Goal: Task Accomplishment & Management: Manage account settings

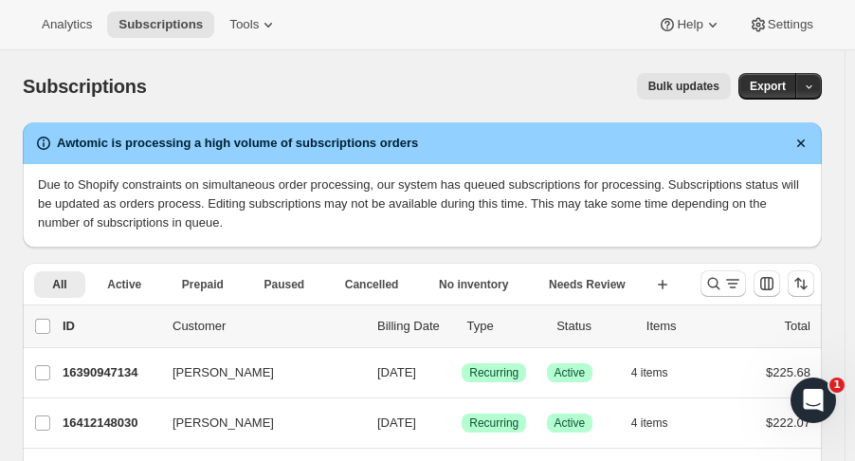
click at [715, 284] on icon "Search and filter results" at bounding box center [713, 283] width 19 height 19
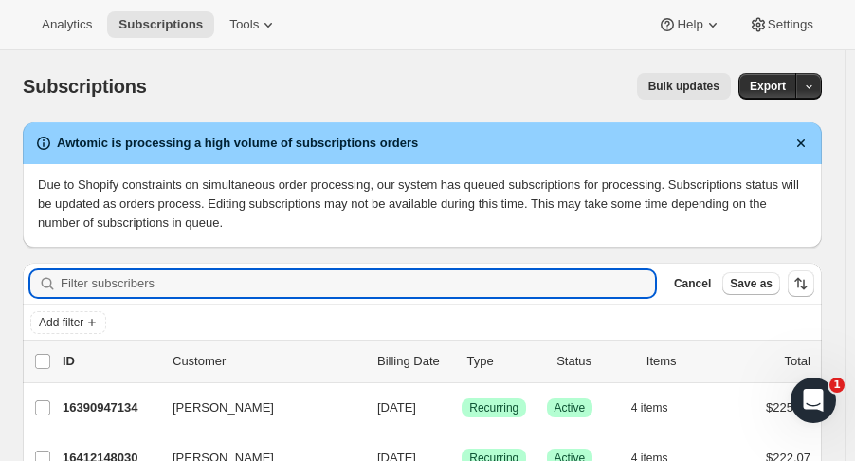
click at [127, 288] on input "Filter subscribers" at bounding box center [358, 283] width 594 height 27
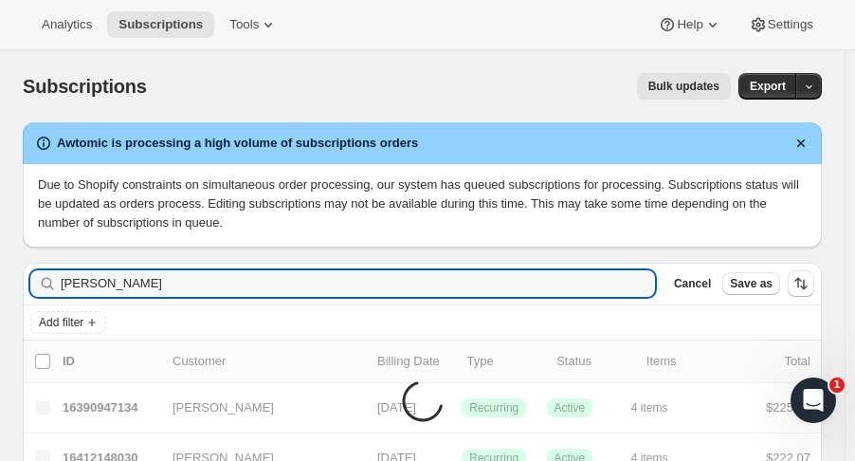
type input "[PERSON_NAME]"
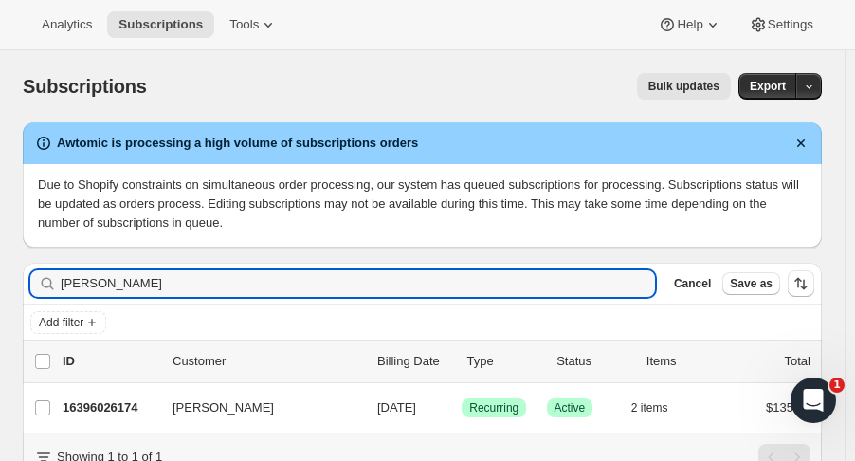
click at [114, 408] on p "16396026174" at bounding box center [110, 407] width 95 height 19
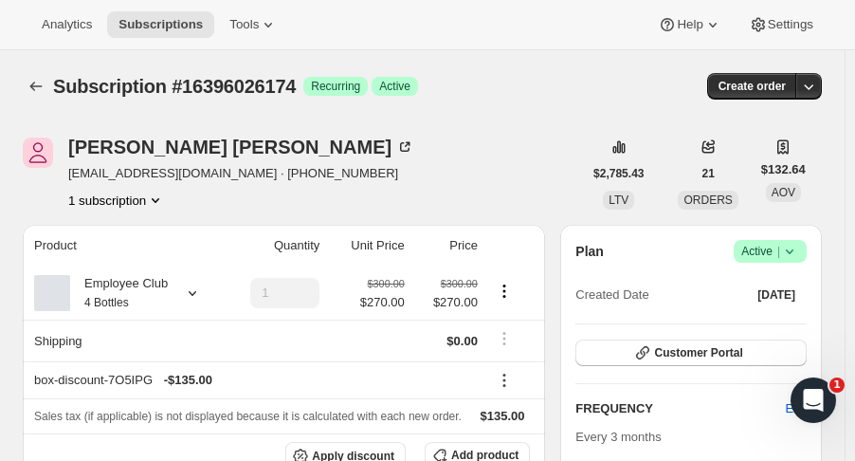
click at [27, 86] on icon "Subscriptions" at bounding box center [36, 86] width 19 height 19
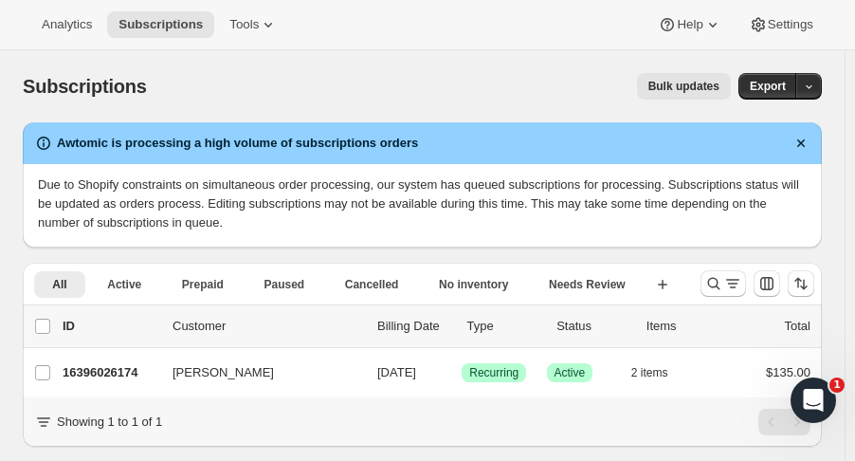
click at [722, 279] on icon "Search and filter results" at bounding box center [713, 283] width 19 height 19
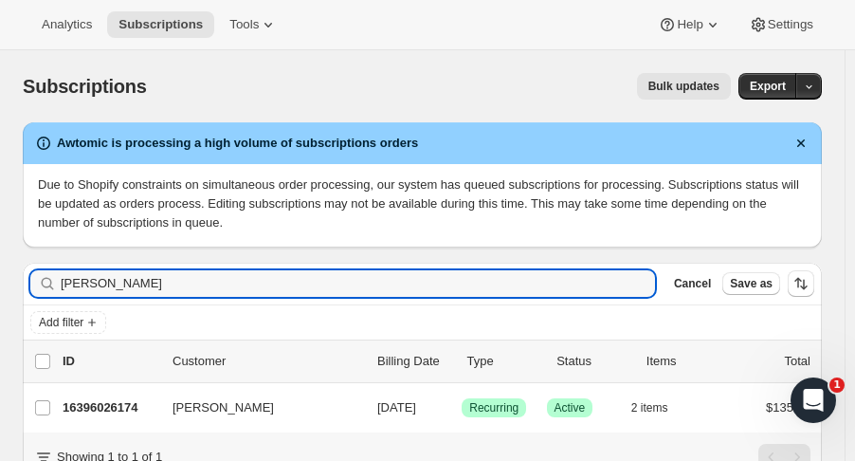
drag, startPoint x: 69, startPoint y: 282, endPoint x: -54, endPoint y: 283, distance: 123.2
click at [0, 283] on html "Analytics Subscriptions Tools Help Settings Skip to content Subscriptions. This…" at bounding box center [427, 230] width 855 height 461
type input "[PERSON_NAME]"
click at [111, 417] on div "16402514238 [PERSON_NAME] [DATE] Success Recurring Success Active 4 items $222.…" at bounding box center [437, 407] width 748 height 27
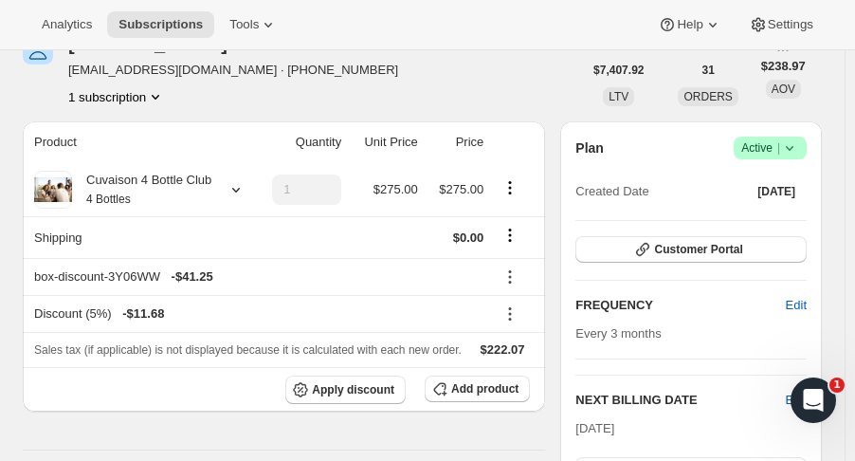
scroll to position [98, 0]
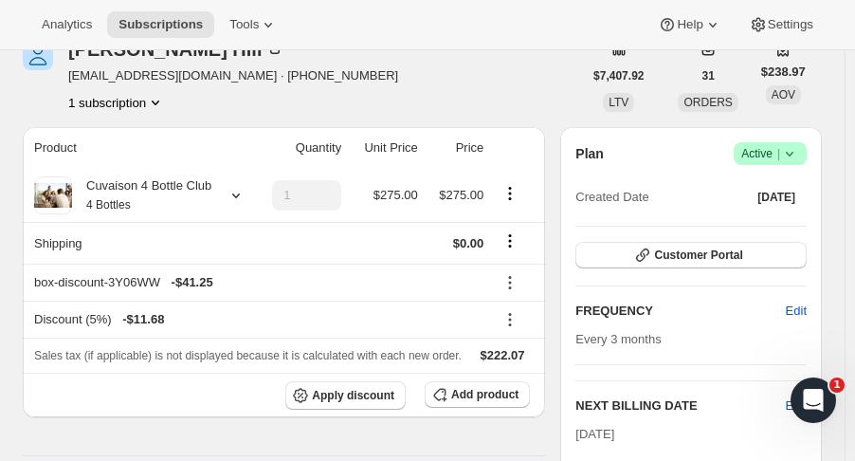
click at [233, 195] on icon at bounding box center [236, 195] width 19 height 19
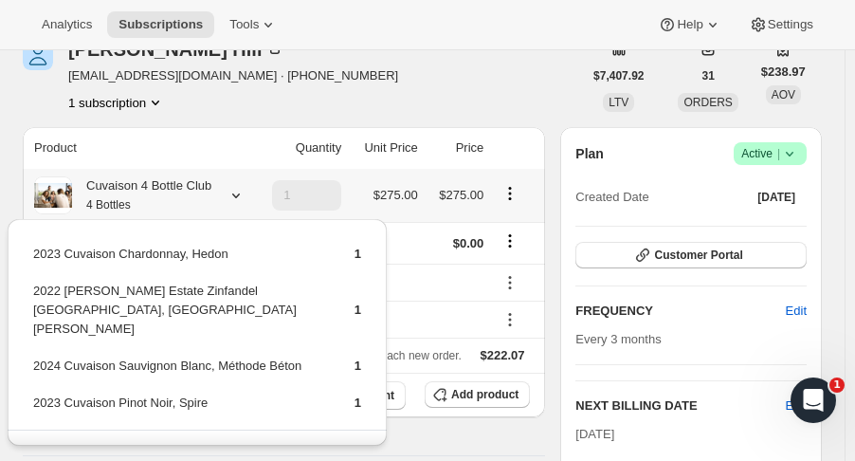
click at [296, 446] on button "Edit box" at bounding box center [197, 459] width 347 height 27
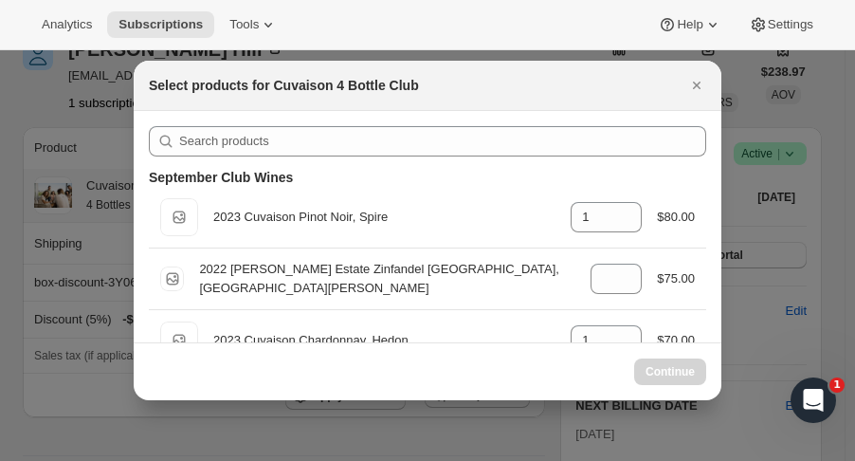
click at [616, 343] on div "Continue" at bounding box center [428, 371] width 588 height 58
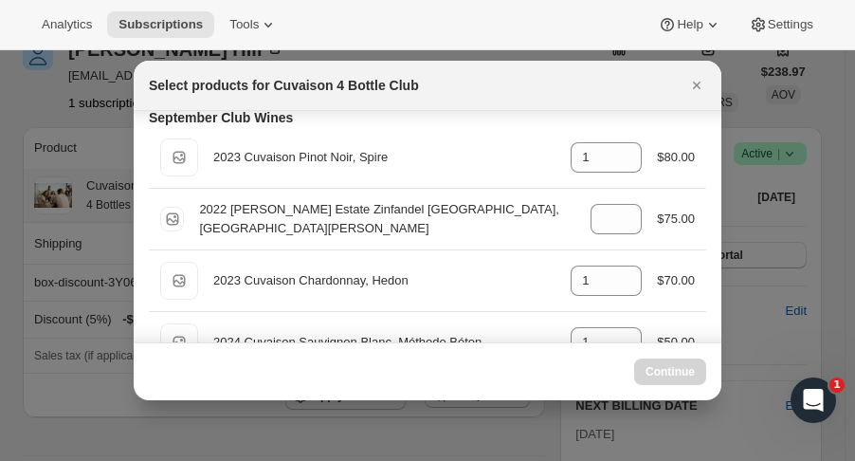
scroll to position [61, 0]
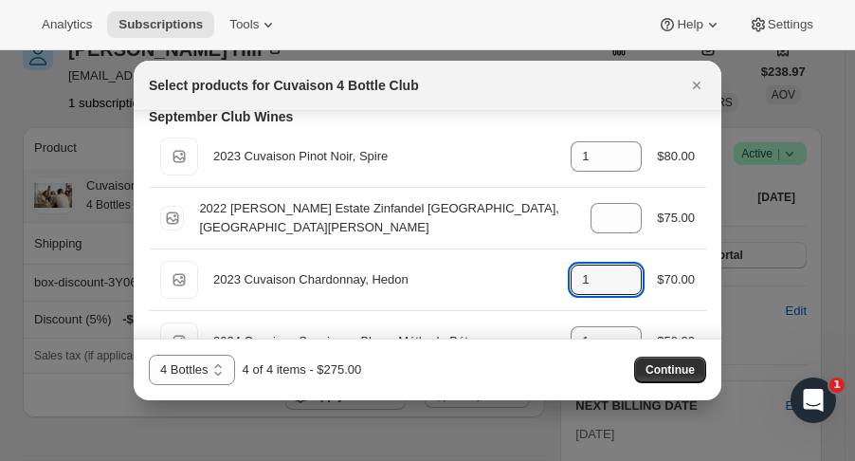
click at [620, 285] on icon ":rjb:" at bounding box center [627, 285] width 19 height 19
type input "0"
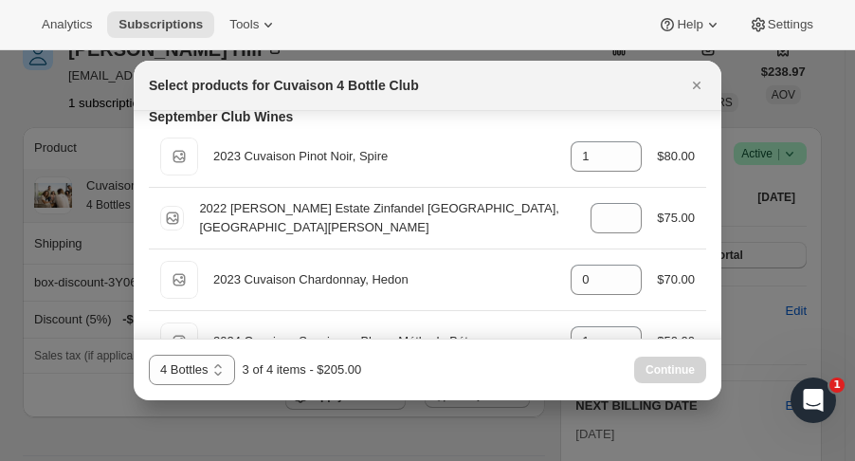
click at [620, 323] on div "Default Title 2024 Cuvaison Sauvignon Blanc, Méthode Béton gid://shopify/Produc…" at bounding box center [427, 341] width 535 height 38
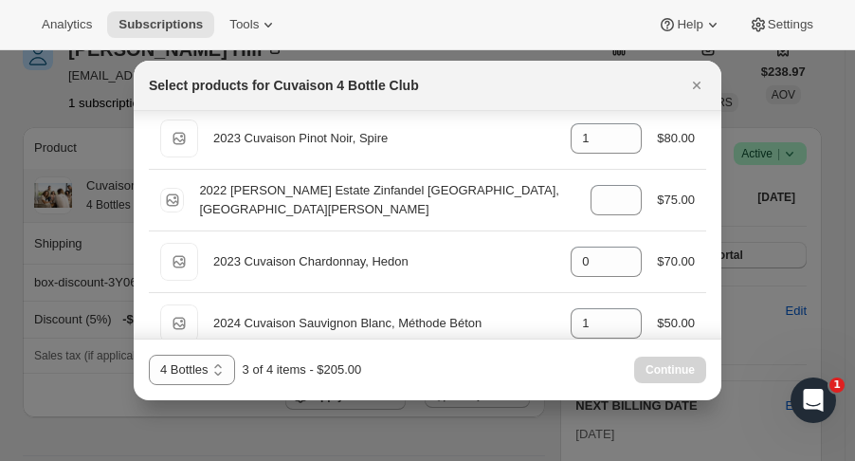
scroll to position [78, 0]
click at [618, 311] on icon ":rjb:" at bounding box center [627, 318] width 19 height 19
type input "2"
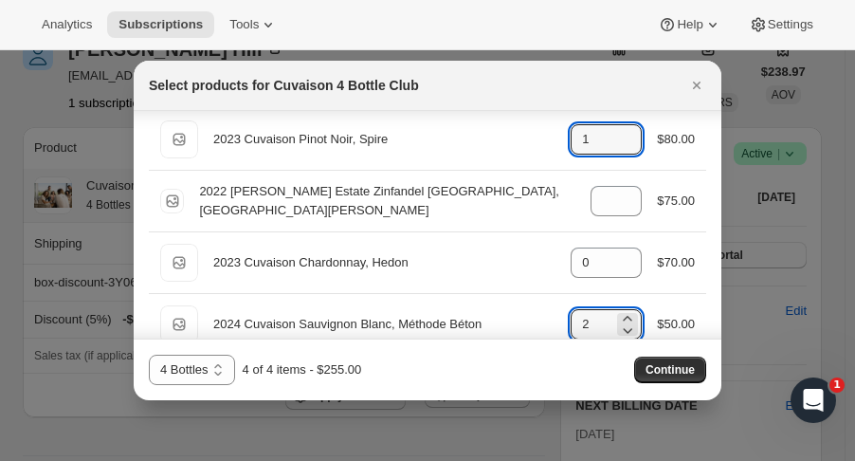
click at [619, 154] on icon ":rjb:" at bounding box center [627, 145] width 19 height 19
type input "0"
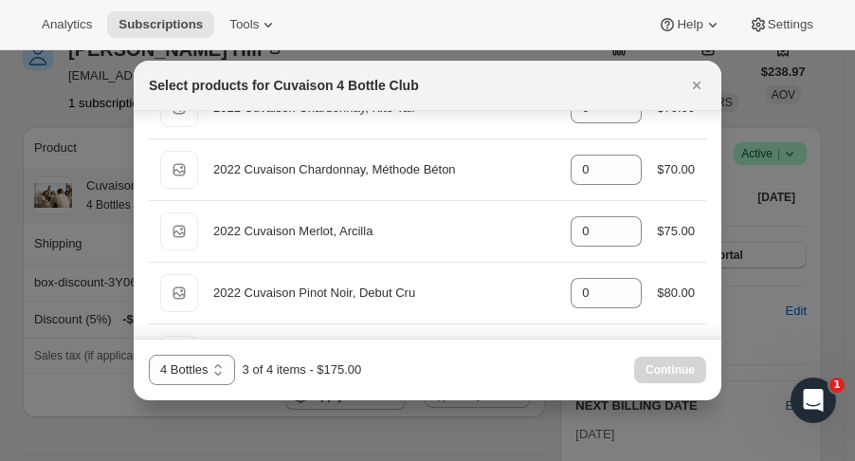
scroll to position [750, 0]
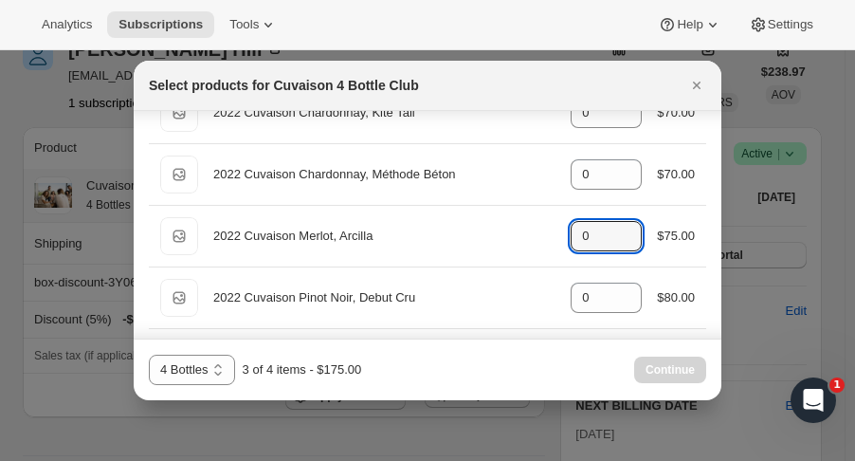
click at [618, 226] on icon ":rjb:" at bounding box center [627, 230] width 19 height 19
type input "1"
click at [681, 377] on span "Continue" at bounding box center [670, 369] width 49 height 15
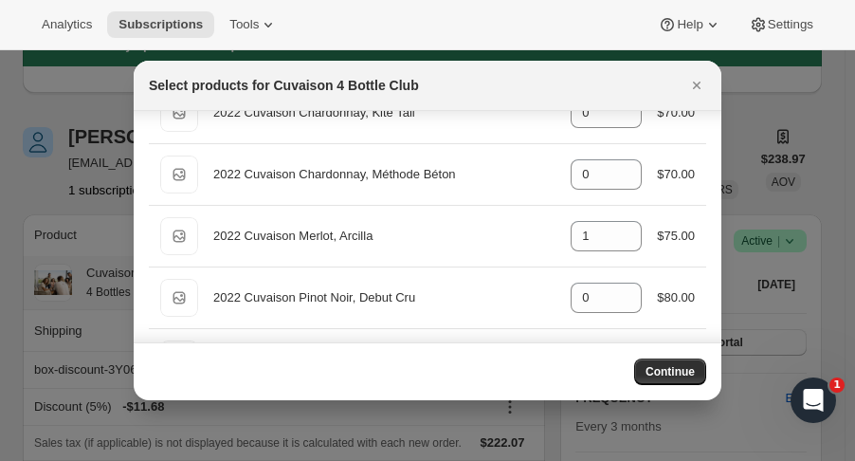
click at [382, 363] on div "Continue" at bounding box center [427, 371] width 557 height 27
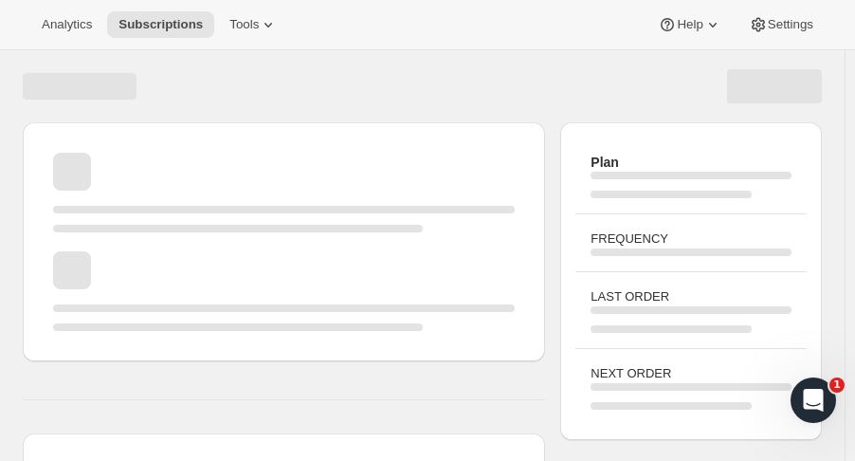
scroll to position [98, 0]
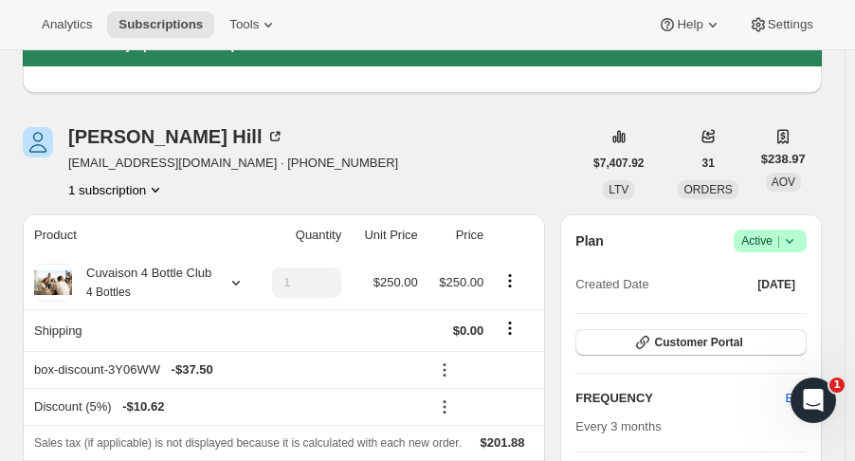
click at [233, 282] on icon at bounding box center [236, 282] width 19 height 19
